Goal: Information Seeking & Learning: Learn about a topic

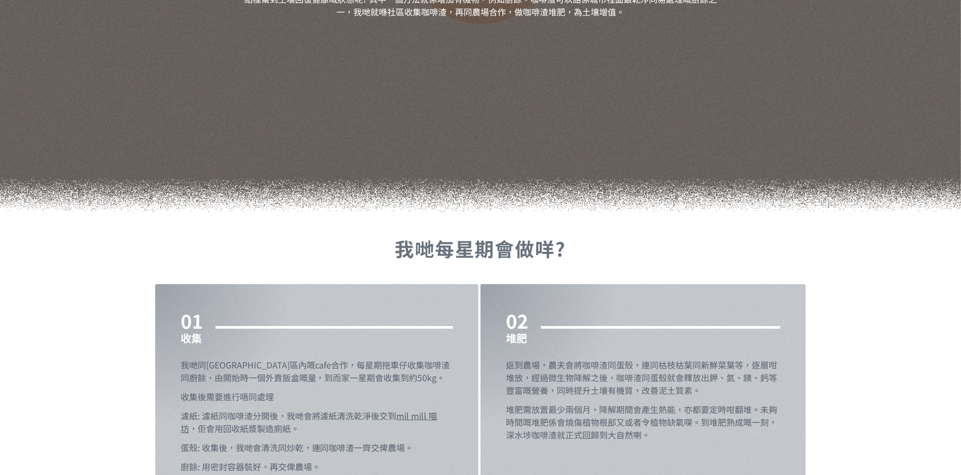
scroll to position [953, 0]
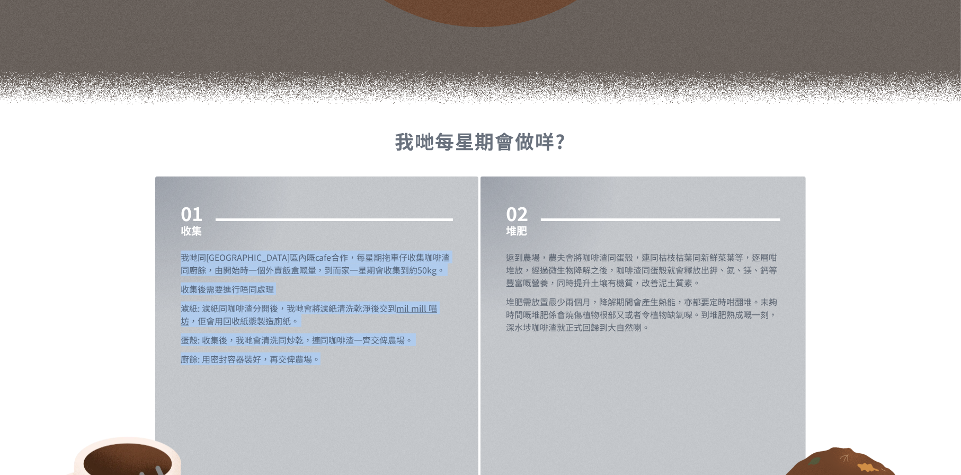
drag, startPoint x: 180, startPoint y: 253, endPoint x: 425, endPoint y: 375, distance: 274.0
click at [425, 375] on div "01 收集 我哋同深水埗區內嘅cafe合作，每星期拖車仔收集咖啡渣同廚餘，由開始時一個外賣飯盒嘅量，到而家一星期會收集到約50kg。 收集後需要進行唔同處理 …" at bounding box center [316, 338] width 323 height 325
click at [425, 375] on div "01 收集 我哋同[GEOGRAPHIC_DATA]區內嘅cafe合作，每星期拖車仔收集咖啡渣同廚餘，由開始時一個外賣飯盒嘅量，到而家一星期會收集到約50kg…" at bounding box center [316, 338] width 323 height 325
drag, startPoint x: 321, startPoint y: 363, endPoint x: 156, endPoint y: 262, distance: 193.6
click at [156, 262] on div "01 收集 我哋同[GEOGRAPHIC_DATA]區內嘅cafe合作，每星期拖車仔收集咖啡渣同廚餘，由開始時一個外賣飯盒嘅量，到而家一星期會收集到約50kg…" at bounding box center [316, 338] width 323 height 325
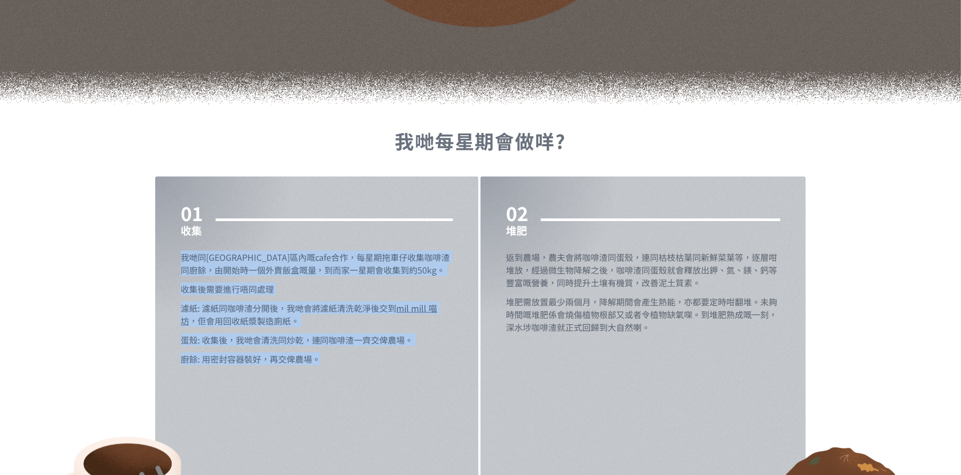
click at [350, 296] on div "01 收集 我哋同[GEOGRAPHIC_DATA]區內嘅cafe合作，每星期拖車仔收集咖啡渣同廚餘，由開始時一個外賣飯盒嘅量，到而家一星期會收集到約50kg…" at bounding box center [317, 283] width 272 height 163
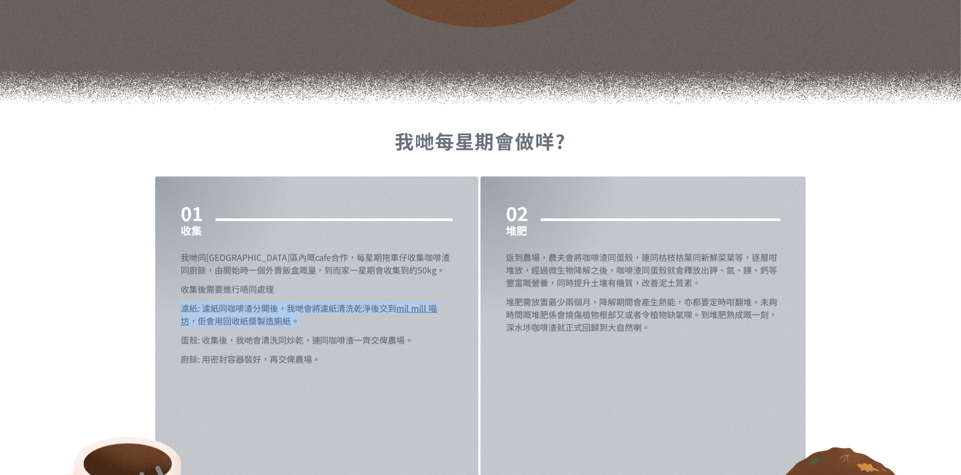
drag, startPoint x: 173, startPoint y: 305, endPoint x: 328, endPoint y: 320, distance: 155.9
click at [328, 320] on div "01 收集 我哋同[GEOGRAPHIC_DATA]區內嘅cafe合作，每星期拖車仔收集咖啡渣同廚餘，由開始時一個外賣飯盒嘅量，到而家一星期會收集到約50kg…" at bounding box center [316, 338] width 323 height 325
click at [305, 332] on div "01 收集 我哋同[GEOGRAPHIC_DATA]區內嘅cafe合作，每星期拖車仔收集咖啡渣同廚餘，由開始時一個外賣飯盒嘅量，到而家一星期會收集到約50kg…" at bounding box center [317, 283] width 272 height 163
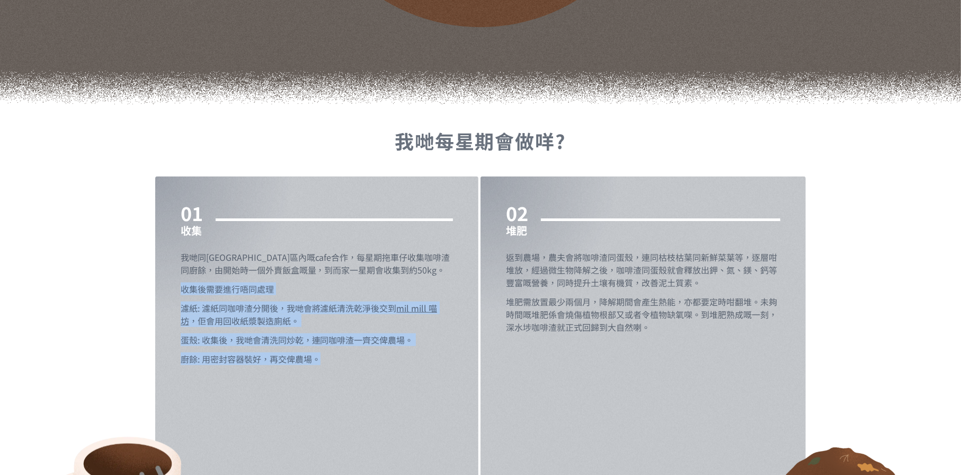
drag, startPoint x: 320, startPoint y: 360, endPoint x: 176, endPoint y: 287, distance: 161.3
click at [176, 287] on div "01 收集 我哋同[GEOGRAPHIC_DATA]區內嘅cafe合作，每星期拖車仔收集咖啡渣同廚餘，由開始時一個外賣飯盒嘅量，到而家一星期會收集到約50kg…" at bounding box center [316, 338] width 323 height 325
click at [251, 303] on p "濾紙: 濾紙同咖啡渣分開後，我哋會將濾紙清洗乾淨後交到 mil mill 喵坊 ，佢會用回收紙漿製造廁紙。" at bounding box center [317, 313] width 272 height 25
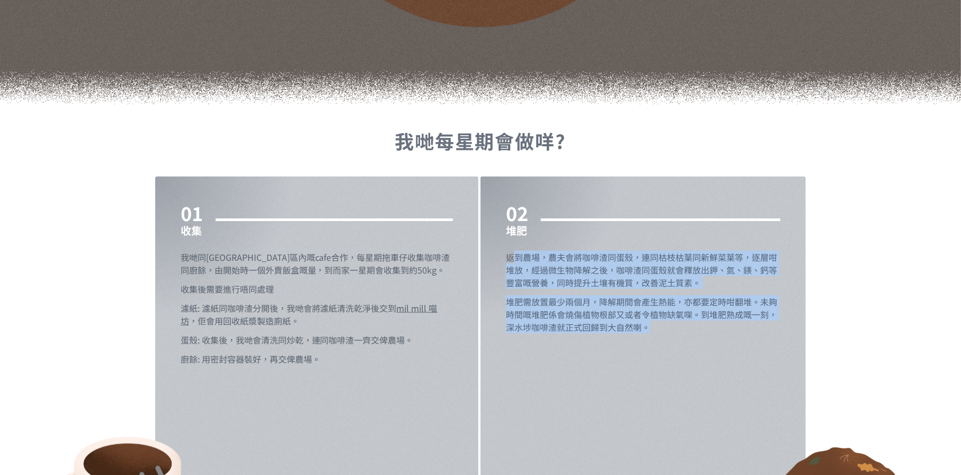
drag, startPoint x: 515, startPoint y: 255, endPoint x: 702, endPoint y: 328, distance: 200.9
click at [702, 328] on div "02 堆肥 返到農場，農夫會將咖啡渣同蛋殼，連同枯枝枯葉同新鮮菜葉等，逐層咁堆放，經過微生物降解之後，咖啡渣同蛋殼就會釋放出鉀、氮、鎂、鈣等豐富嘅營養，同時提…" at bounding box center [643, 271] width 274 height 138
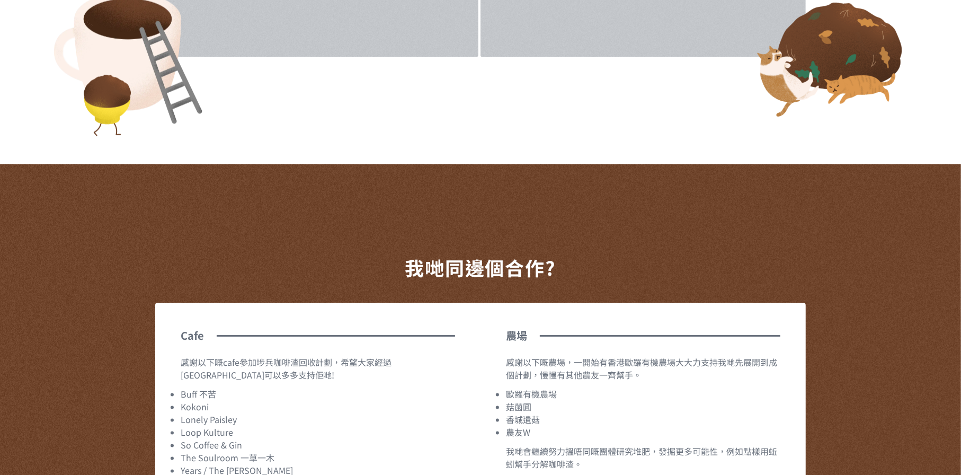
scroll to position [1589, 0]
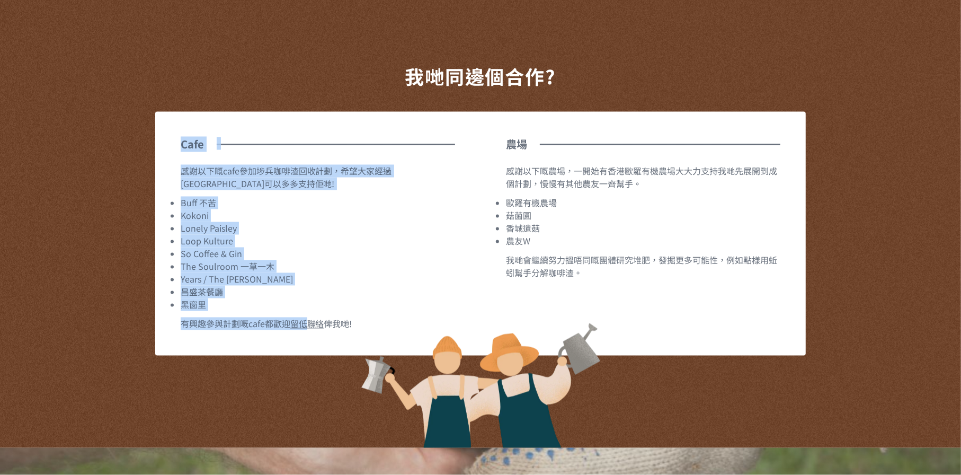
drag, startPoint x: 184, startPoint y: 160, endPoint x: 303, endPoint y: 346, distance: 220.4
click at [303, 346] on div "Cafe 感謝以下嘅cafe參加埗兵咖啡渣回收計劃，希望大家經過深水埗可以多多支持佢哋! Buff 不苦 Kokoni Lonely Paisley Loop…" at bounding box center [317, 234] width 325 height 244
click at [364, 329] on img at bounding box center [480, 383] width 240 height 130
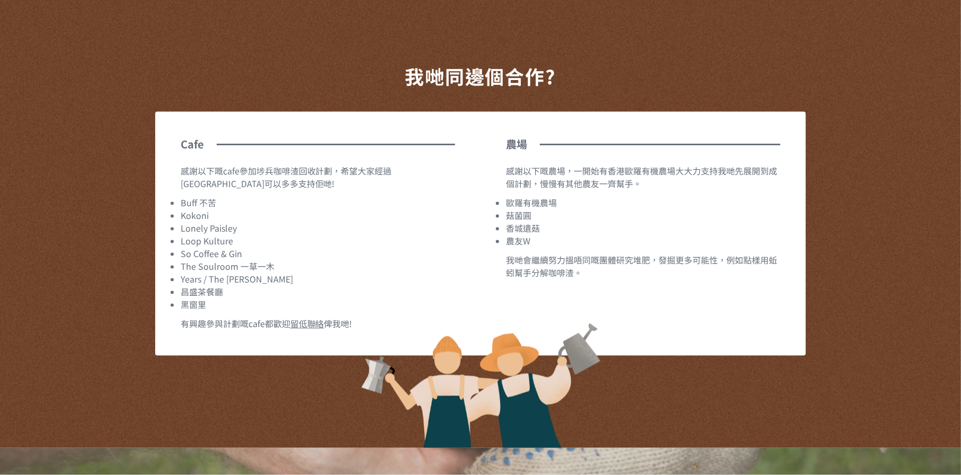
click at [420, 317] on div "我哋同邊個合作? Cafe 感謝以下嘅cafe參加埗兵咖啡渣回收計劃，希望大家經過深水埗可以多多支持佢哋! Buff 不苦 Kokoni Lonely Pai…" at bounding box center [480, 210] width 961 height 475
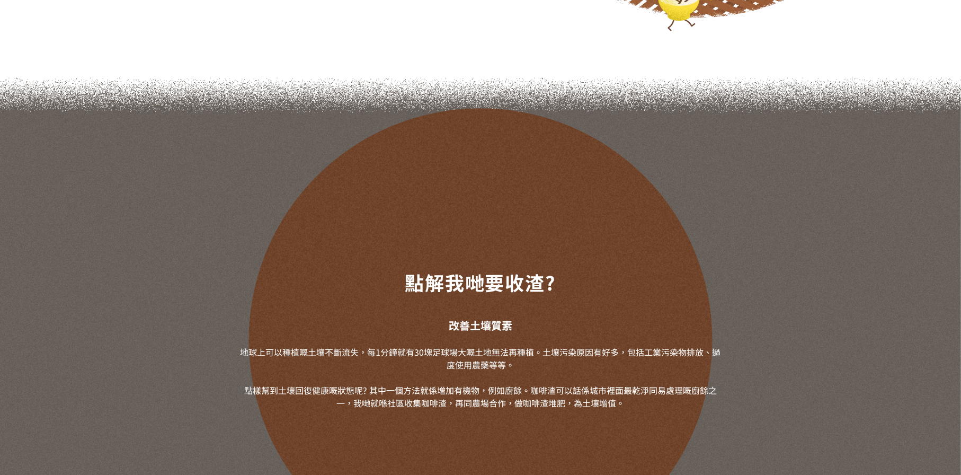
scroll to position [0, 0]
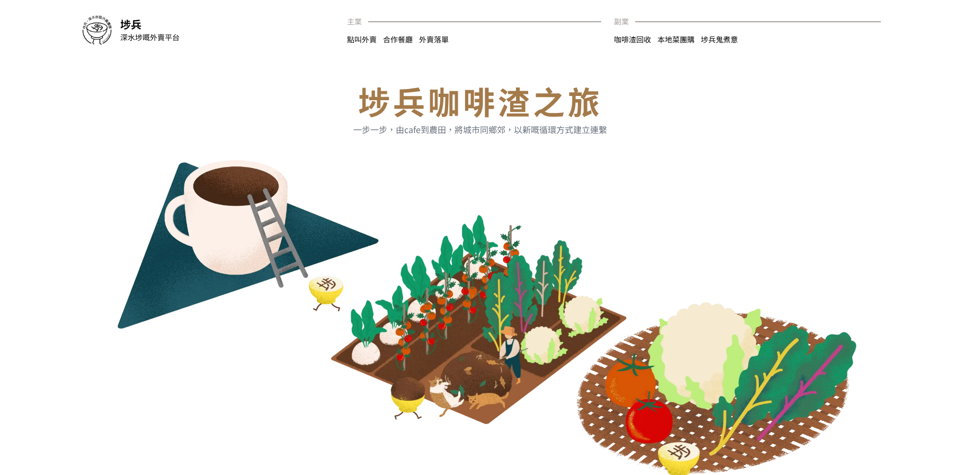
drag, startPoint x: 561, startPoint y: 415, endPoint x: 611, endPoint y: 119, distance: 299.6
click at [630, 39] on link "咖啡渣回收" at bounding box center [635, 39] width 43 height 11
click at [115, 34] on div "埗兵 深水埗嘅外賣平台" at bounding box center [230, 29] width 233 height 25
click at [105, 31] on img at bounding box center [97, 30] width 34 height 34
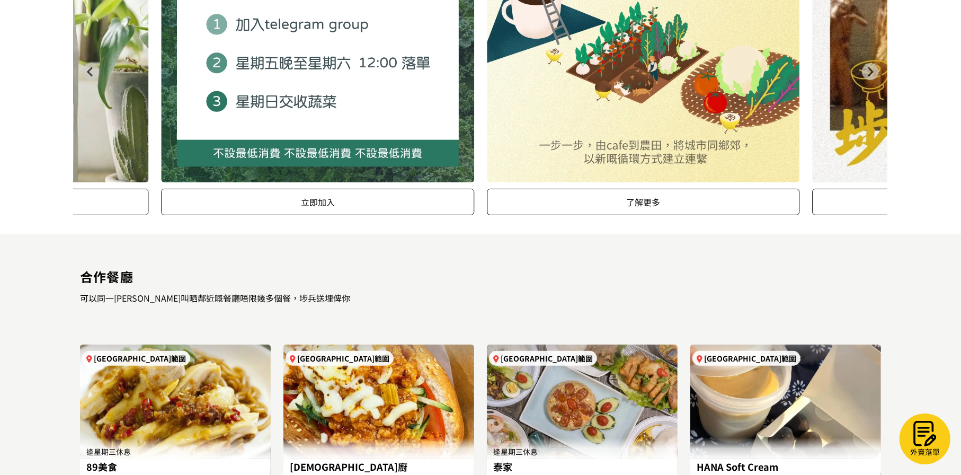
scroll to position [53, 0]
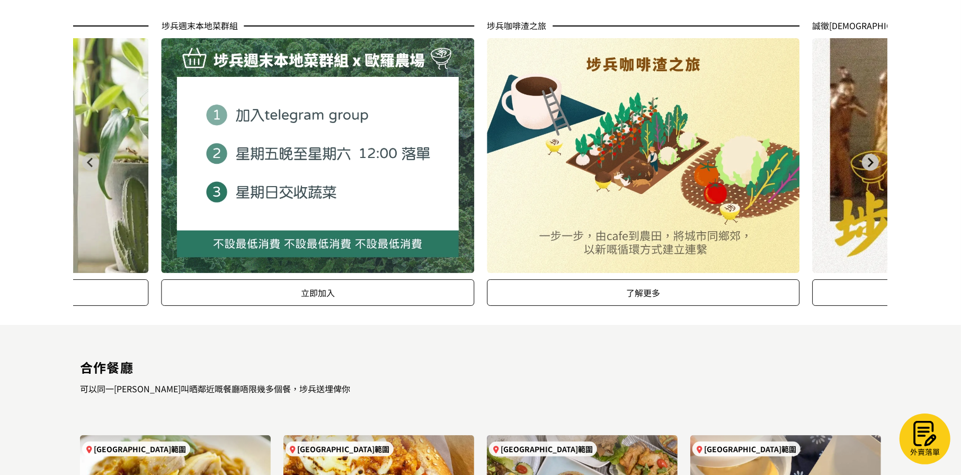
click at [872, 157] on icon "Next slide" at bounding box center [870, 162] width 10 height 10
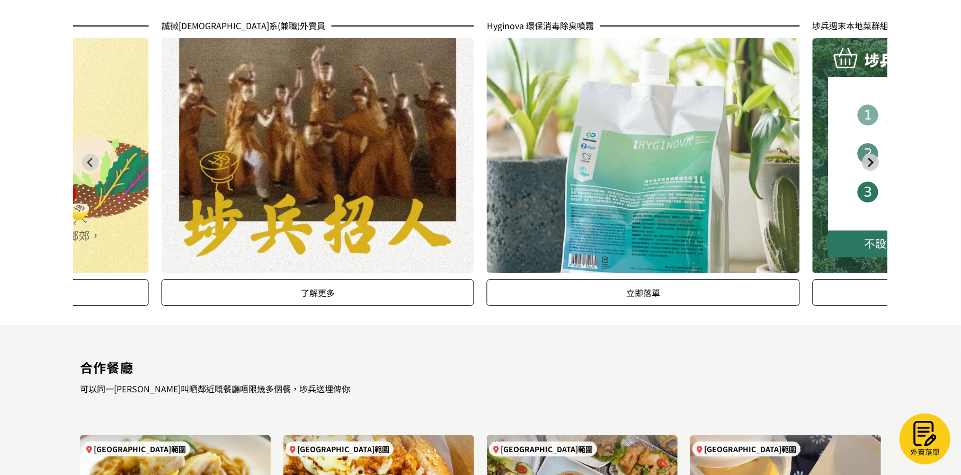
click at [872, 157] on icon "Next slide" at bounding box center [870, 162] width 10 height 10
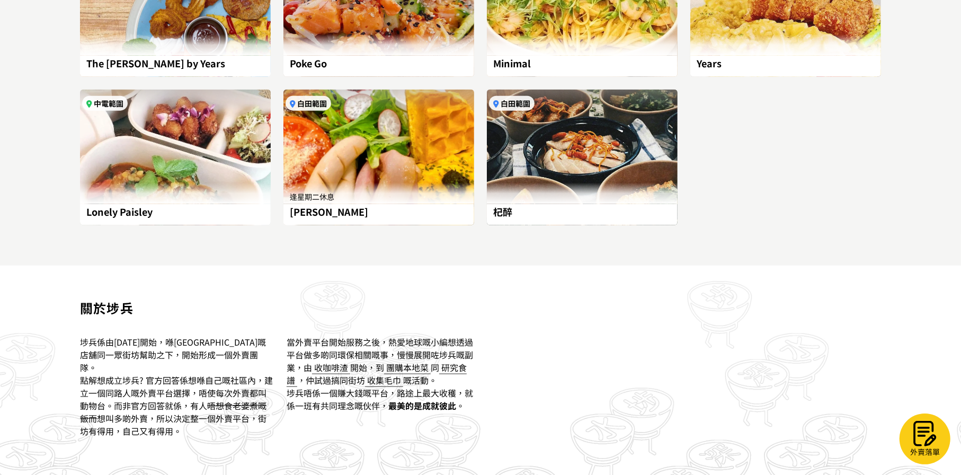
scroll to position [905, 0]
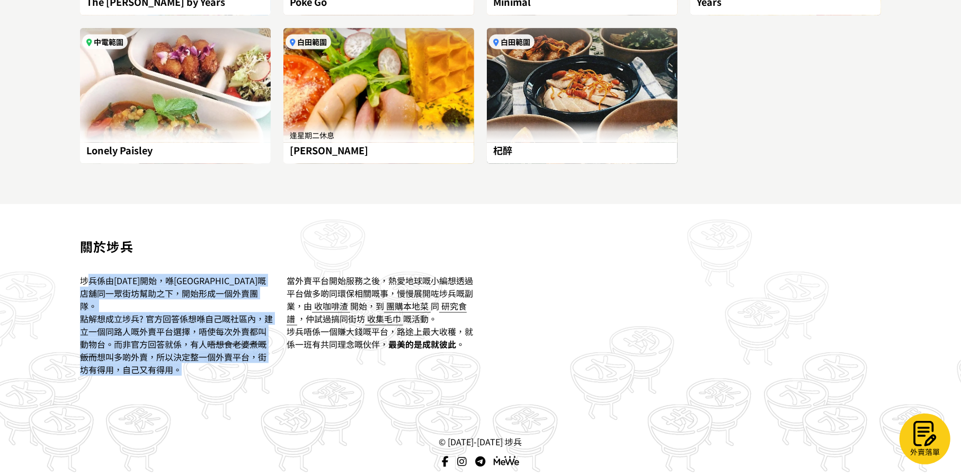
drag, startPoint x: 129, startPoint y: 300, endPoint x: 205, endPoint y: 350, distance: 91.1
click at [205, 350] on div "埗兵係由2020年8月5日開始，喺深水埗嘅店舖同一眾街坊幫助之下，開始形成一個外賣團隊。 點解想成立埗兵? 官方回答係想喺自己嘅社區內，建立一個同路人嘅外賣平…" at bounding box center [180, 324] width 200 height 127
click at [205, 350] on p "點解想成立埗兵? 官方回答係想喺自己嘅社區內，建立一個同路人嘅外賣平台選擇，唔使每次外賣都叫動物台。而非官方回答就係，有人 唔想食老婆煮嘅飯而 想叫多啲外賣，…" at bounding box center [177, 344] width 194 height 64
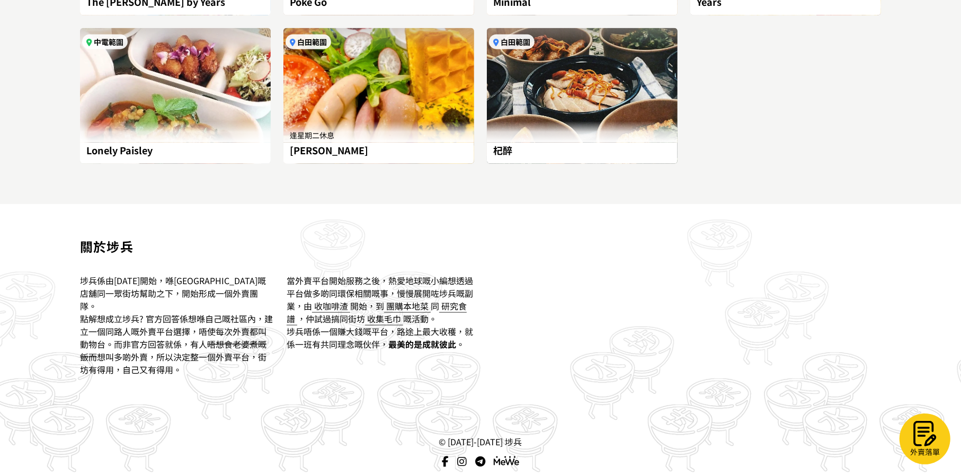
click at [603, 348] on div "關於埗兵 埗兵係由2020年8月5日開始，喺深水埗嘅店舖同一眾街坊幫助之下，開始形成一個外賣團隊。 點解想成立埗兵? 官方回答係想喺自己嘅社區內，建立一個同路…" at bounding box center [480, 313] width 813 height 218
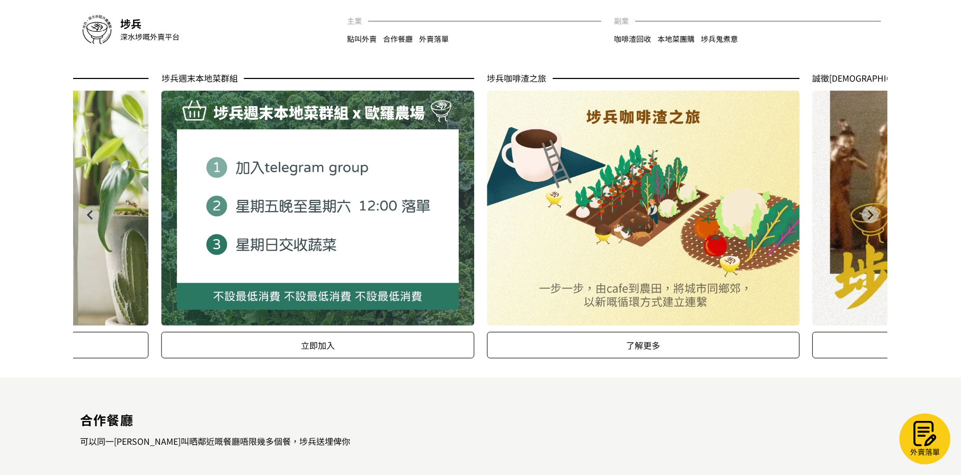
scroll to position [0, 0]
click at [675, 37] on link "本地菜團購" at bounding box center [678, 39] width 43 height 11
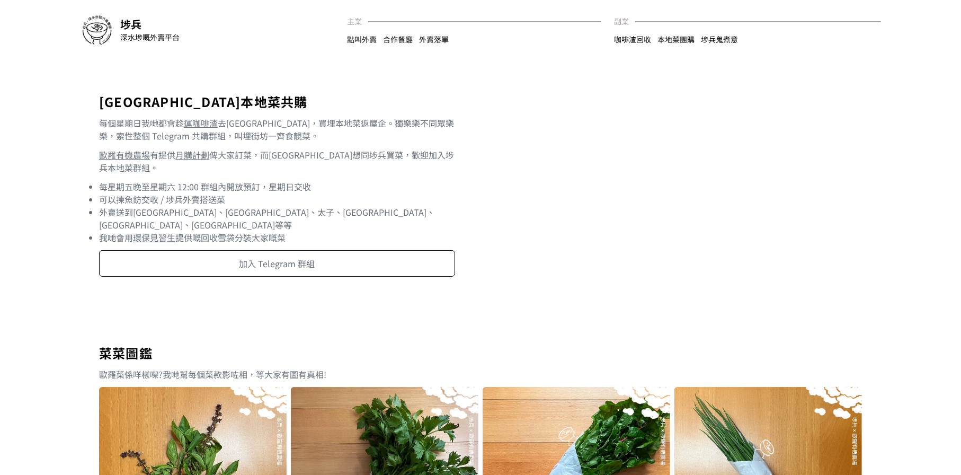
click at [631, 39] on link "咖啡渣回收" at bounding box center [635, 39] width 43 height 11
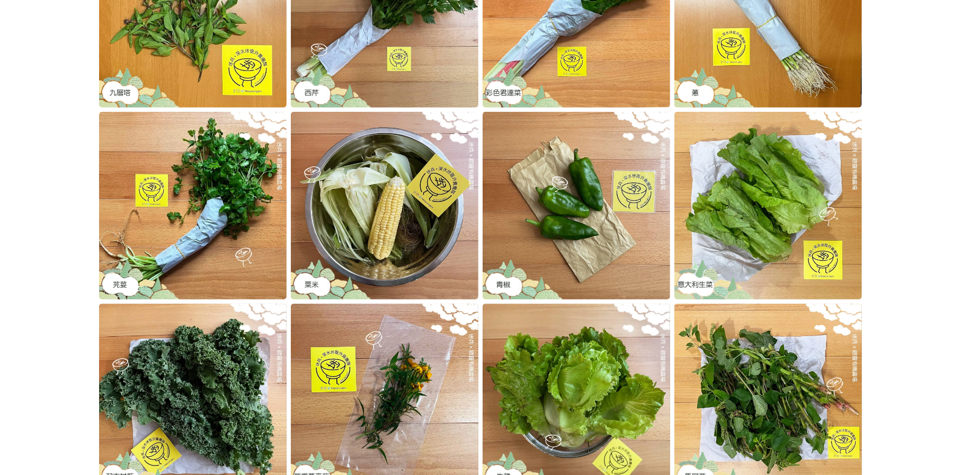
scroll to position [477, 0]
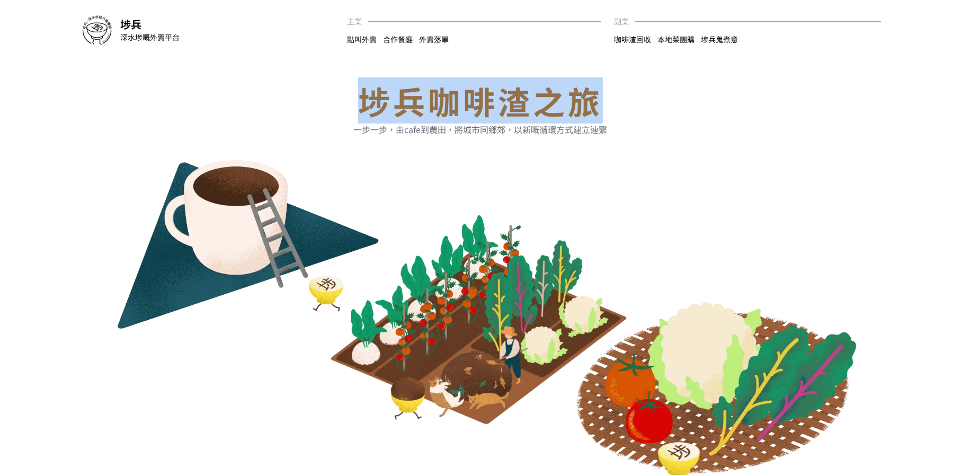
drag, startPoint x: 387, startPoint y: 98, endPoint x: 587, endPoint y: 105, distance: 199.8
click at [587, 105] on h1 "埗兵咖啡渣之旅" at bounding box center [480, 101] width 788 height 32
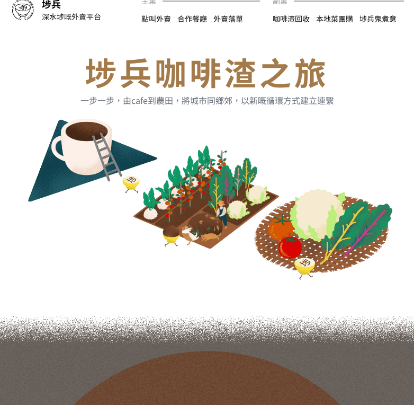
click at [335, 103] on div "埗兵咖啡渣之旅 一步一步， 由cafe到農田，將城市同鄉郊， 以新嘅循環方式建立連繫" at bounding box center [207, 172] width 414 height 285
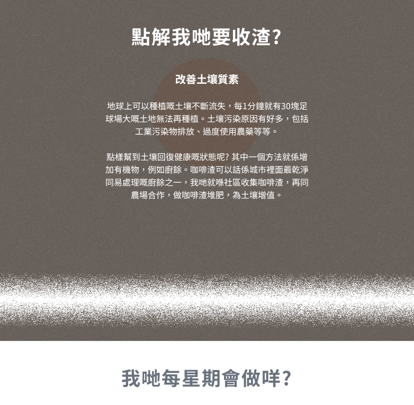
scroll to position [424, 0]
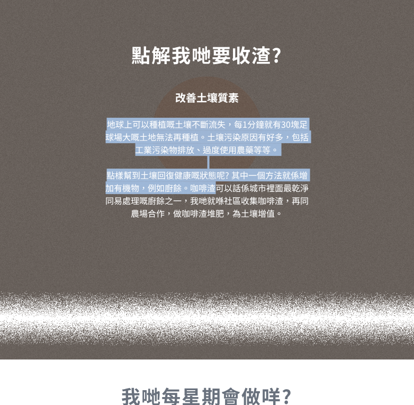
drag, startPoint x: 108, startPoint y: 124, endPoint x: 214, endPoint y: 184, distance: 121.4
click at [214, 184] on div "點解我哋要收渣? 改善土壤質素 地球上可以種植嘅土壤不斷流失，每1分鐘就有30塊足球場大嘅土地無法再種植。土壤污染原因有好多，包括工業污染物排放、過度使用農藥…" at bounding box center [207, 131] width 207 height 227
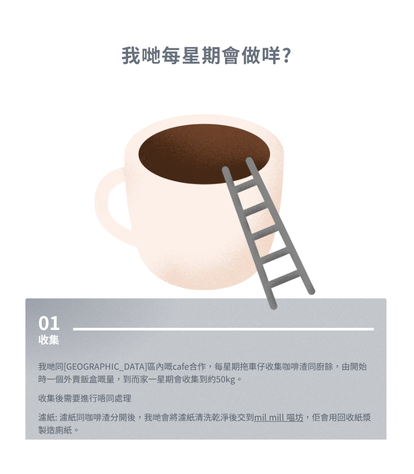
scroll to position [900, 0]
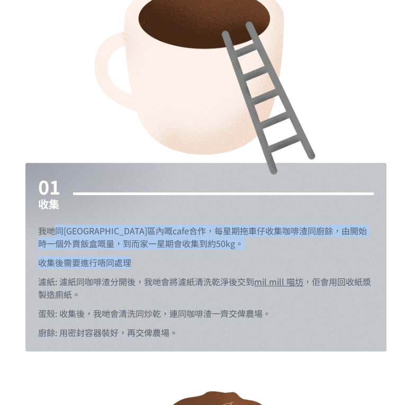
drag, startPoint x: 56, startPoint y: 232, endPoint x: 189, endPoint y: 256, distance: 134.5
click at [189, 256] on div "01 收集 我哋同[GEOGRAPHIC_DATA]區內嘅cafe合作，每星期拖車仔收集咖啡渣同廚餘，由開始時一個外賣飯盒嘅量，到而家一星期會收集到約50kg…" at bounding box center [206, 256] width 336 height 163
click at [189, 256] on p "收集後需要進行唔同處理" at bounding box center [206, 262] width 336 height 13
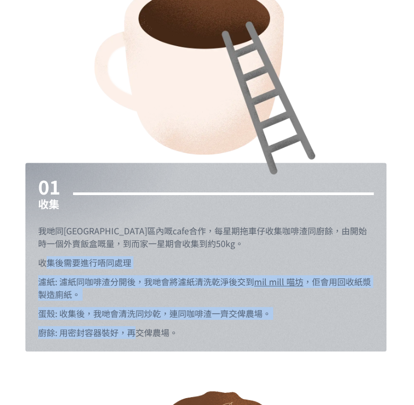
drag, startPoint x: 43, startPoint y: 265, endPoint x: 137, endPoint y: 330, distance: 114.6
click at [137, 330] on div "01 收集 我哋同[GEOGRAPHIC_DATA]區內嘅cafe合作，每星期拖車仔收集咖啡渣同廚餘，由開始時一個外賣飯盒嘅量，到而家一星期會收集到約50kg…" at bounding box center [206, 256] width 336 height 163
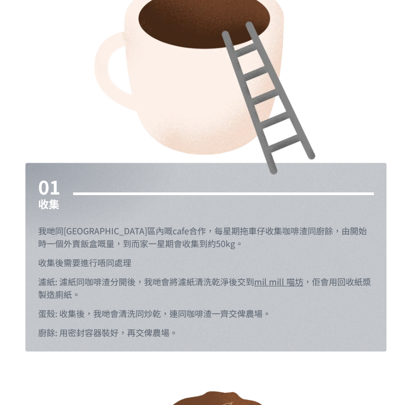
click at [207, 345] on div "01 收集 我哋同[GEOGRAPHIC_DATA]區內嘅cafe合作，每星期拖車仔收集咖啡渣同廚餘，由開始時一個外賣飯盒嘅量，到而家一星期會收集到約50kg…" at bounding box center [205, 257] width 361 height 189
drag, startPoint x: 90, startPoint y: 242, endPoint x: 189, endPoint y: 240, distance: 99.1
click at [189, 240] on p "我哋同[GEOGRAPHIC_DATA]區內嘅cafe合作，每星期拖車仔收集咖啡渣同廚餘，由開始時一個外賣飯盒嘅量，到而家一星期會收集到約50kg。" at bounding box center [206, 236] width 336 height 25
copy p "一星期會收集到約50kg。"
drag, startPoint x: 233, startPoint y: 305, endPoint x: 257, endPoint y: 361, distance: 60.7
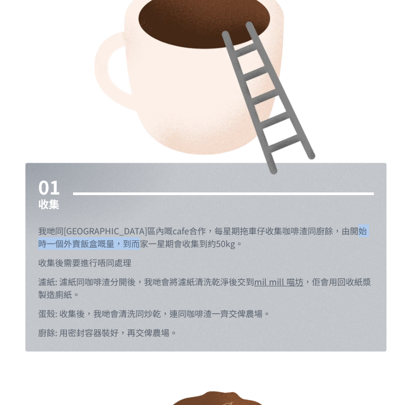
click at [233, 305] on div "01 收集 我哋同[GEOGRAPHIC_DATA]區內嘅cafe合作，每星期拖車仔收集咖啡渣同廚餘，由開始時一個外賣飯盒嘅量，到而家一星期會收集到約50kg…" at bounding box center [206, 256] width 336 height 163
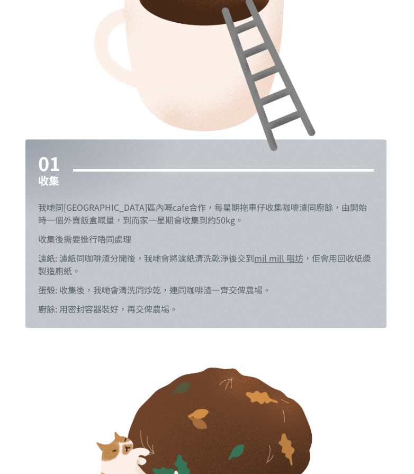
scroll to position [1006, 0]
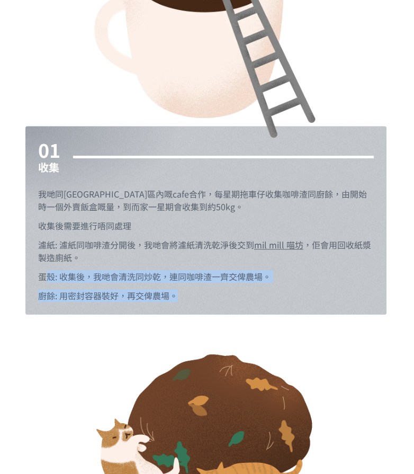
drag, startPoint x: 165, startPoint y: 266, endPoint x: 46, endPoint y: 276, distance: 119.6
click at [46, 276] on div "01 收集 我哋同[GEOGRAPHIC_DATA]區內嘅cafe合作，每星期拖車仔收集咖啡渣同廚餘，由開始時一個外賣飯盒嘅量，到而家一星期會收集到約50kg…" at bounding box center [206, 220] width 336 height 163
click at [99, 279] on p "蛋殼: 收集後，我哋會清洗同炒乾，連同咖啡渣一齊交俾農場。" at bounding box center [206, 276] width 336 height 13
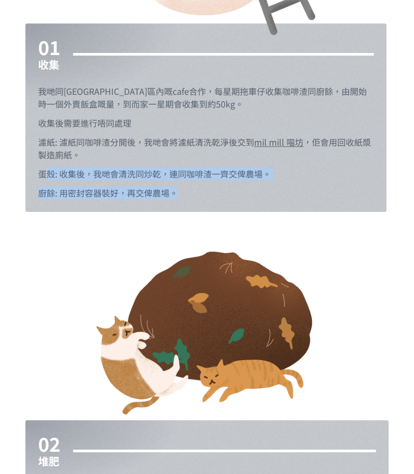
scroll to position [1271, 0]
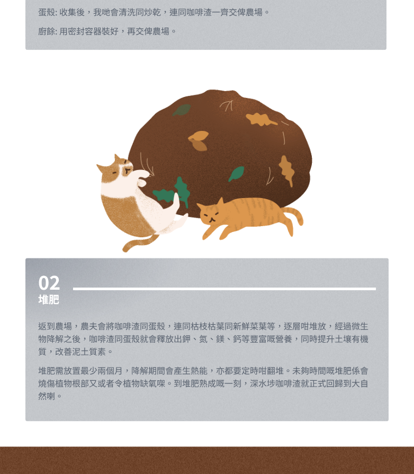
click at [60, 331] on p "返到農場，農夫會將咖啡渣同蛋殼，連同枯枝枯葉同新鮮菜葉等，逐層咁堆放，經過微生物降解之後，咖啡渣同蛋殼就會釋放出鉀、氮、鎂、鈣等豐富嘅營養，同時提升土壤有機質…" at bounding box center [207, 338] width 338 height 38
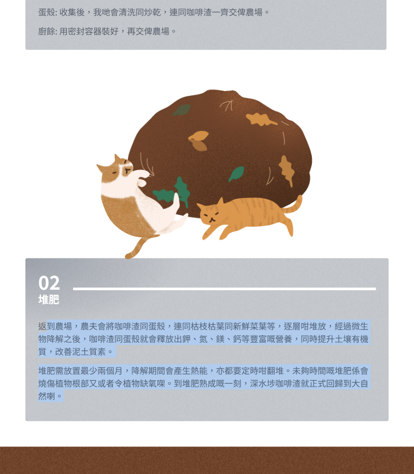
drag, startPoint x: 44, startPoint y: 320, endPoint x: 198, endPoint y: 391, distance: 168.7
click at [198, 391] on div "02 堆肥 返到農場，農夫會將咖啡渣同蛋殼，連同枯枝枯葉同新鮮菜葉等，逐層咁堆放，經過微生物降解之後，咖啡渣同蛋殼就會釋放出鉀、氮、鎂、鈣等豐富嘅營養，同時提…" at bounding box center [207, 340] width 338 height 138
click at [198, 391] on p "堆肥需放置最少兩個月，降解期間會產生熱能，亦都要定時咁翻堆。未夠時間嘅堆肥係會燒傷植物根部又或者令植物缺氧㗎。到堆肥熟成嘅一刻，深水埗咖啡渣就正式回歸到大自然…" at bounding box center [207, 383] width 338 height 38
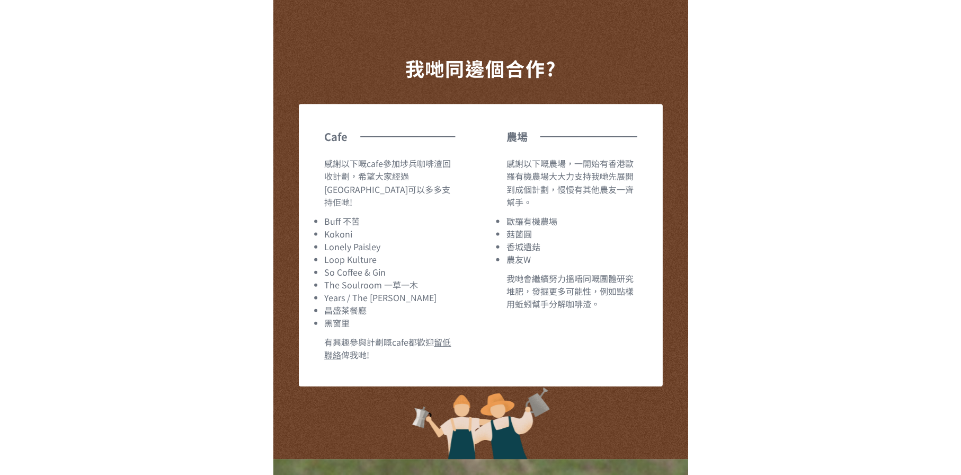
scroll to position [1960, 0]
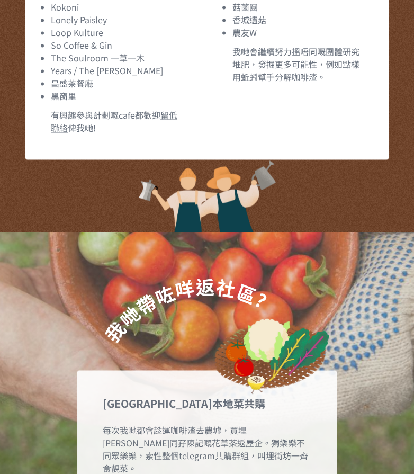
drag, startPoint x: 66, startPoint y: 191, endPoint x: 199, endPoint y: 108, distance: 157.0
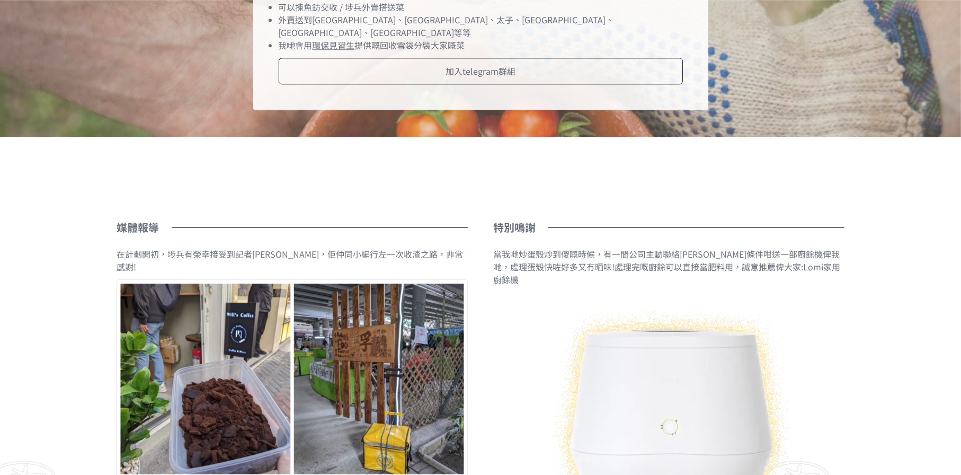
scroll to position [2383, 0]
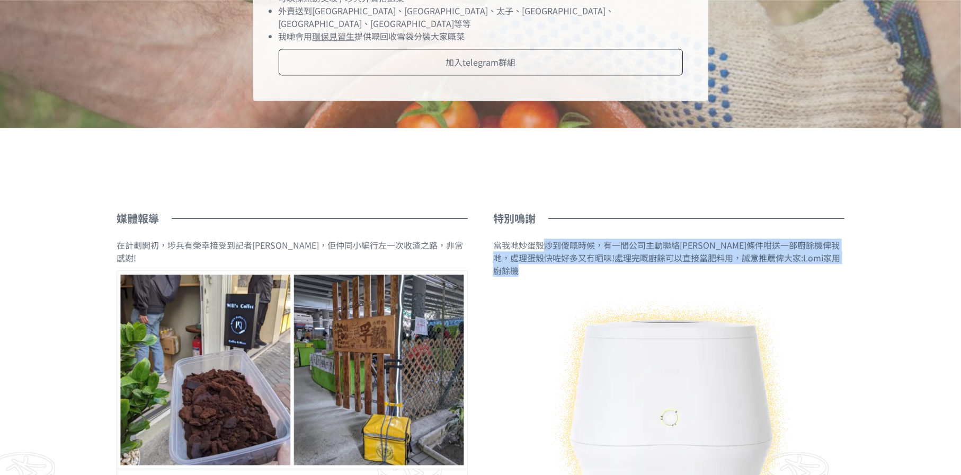
drag, startPoint x: 544, startPoint y: 254, endPoint x: 834, endPoint y: 265, distance: 289.4
click at [834, 265] on p "當我哋炒蛋殼炒到傻嘅時候，有一間公司主動聯絡仲冇條件咁送一部廚餘機俾我哋，處理蛋殼快咗好多又冇晒味!處理完嘅廚餘可以直接當肥料用，誠意推薦俾大家: Lomi家…" at bounding box center [668, 257] width 351 height 38
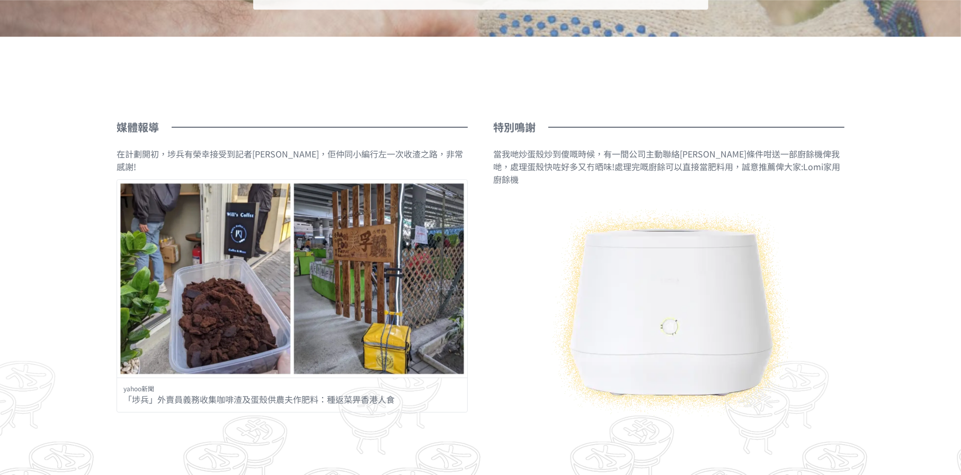
scroll to position [2576, 0]
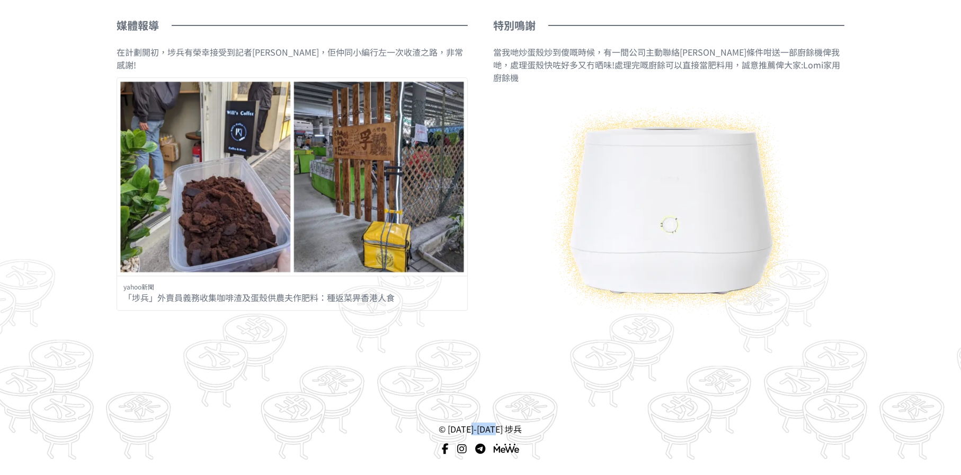
drag, startPoint x: 502, startPoint y: 430, endPoint x: 477, endPoint y: 433, distance: 25.7
click at [477, 433] on p "© [DATE]-[DATE] 埗兵" at bounding box center [480, 428] width 935 height 13
click at [623, 433] on p "© [DATE]-[DATE] 埗兵" at bounding box center [480, 428] width 935 height 13
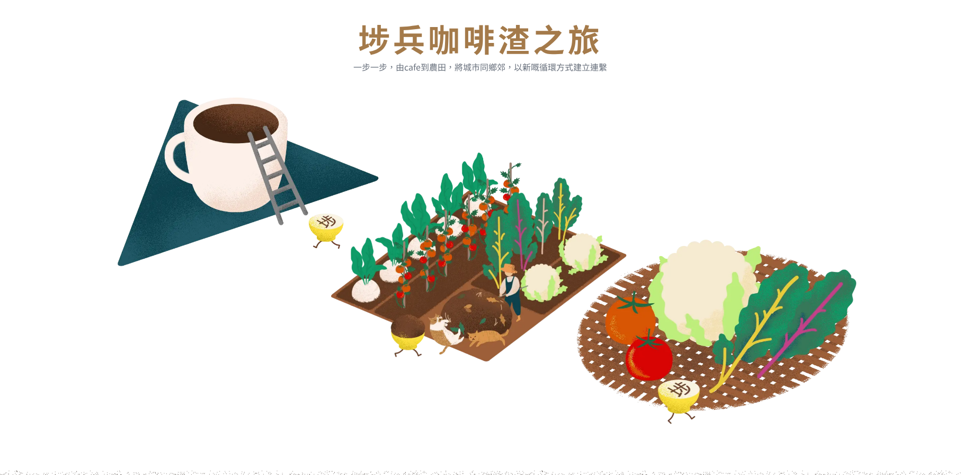
scroll to position [0, 0]
